Goal: Transaction & Acquisition: Book appointment/travel/reservation

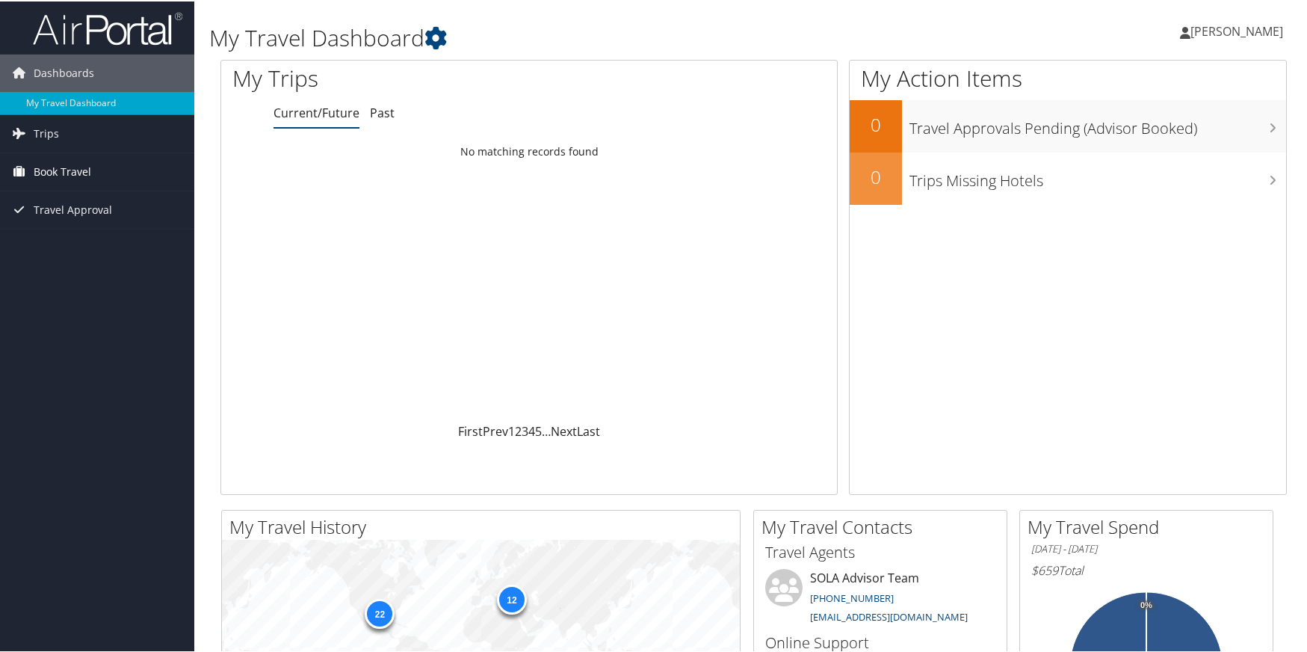
click at [57, 168] on span "Book Travel" at bounding box center [63, 170] width 58 height 37
click at [69, 222] on link "Book/Manage Online Trips" at bounding box center [97, 223] width 194 height 22
click at [61, 219] on link "Book/Manage Online Trips" at bounding box center [97, 223] width 194 height 22
click at [55, 223] on link "Book/Manage Online Trips" at bounding box center [97, 223] width 194 height 22
